Goal: Task Accomplishment & Management: Use online tool/utility

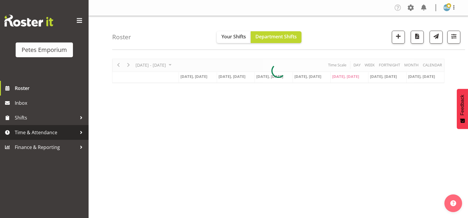
click at [64, 133] on span "Time & Attendance" at bounding box center [46, 132] width 62 height 9
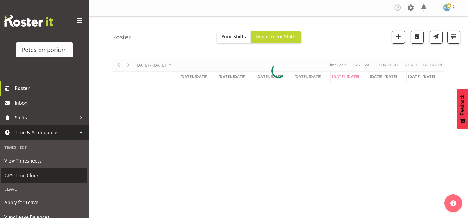
click at [57, 172] on span "GPS Time Clock" at bounding box center [44, 175] width 80 height 9
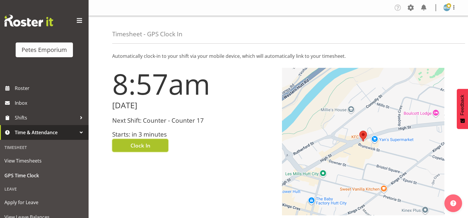
click at [141, 146] on span "Clock In" at bounding box center [140, 146] width 20 height 8
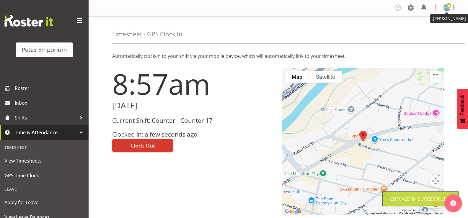
click at [448, 8] on img at bounding box center [446, 7] width 7 height 7
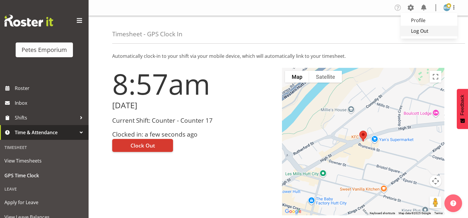
click at [426, 32] on link "Log Out" at bounding box center [429, 31] width 57 height 11
